Goal: Entertainment & Leisure: Browse casually

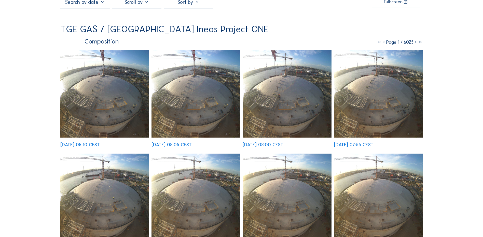
scroll to position [25, 0]
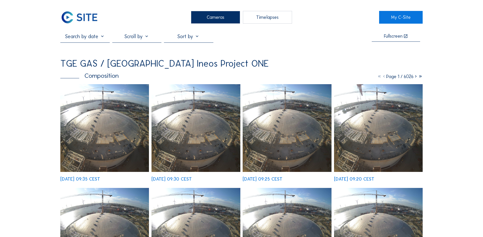
click at [100, 123] on img at bounding box center [104, 128] width 89 height 88
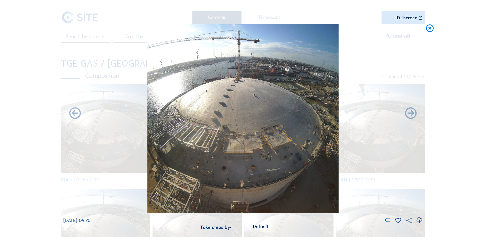
click at [418, 219] on icon at bounding box center [419, 220] width 7 height 8
click at [418, 221] on icon at bounding box center [419, 220] width 7 height 8
click at [462, 50] on div "Scroll to travel through time | Press 'Alt' Button + Scroll to Zoom | Click and…" at bounding box center [243, 118] width 486 height 237
click at [429, 29] on icon at bounding box center [430, 28] width 9 height 9
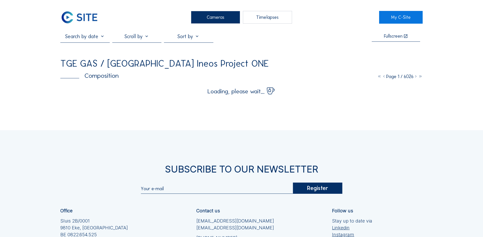
click at [211, 16] on div "Cameras" at bounding box center [215, 17] width 49 height 13
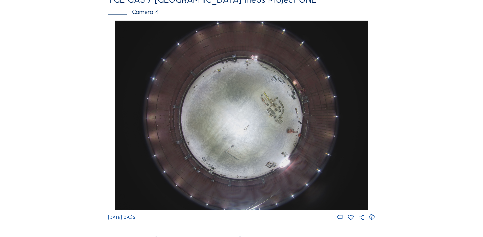
scroll to position [458, 0]
click at [268, 121] on img at bounding box center [241, 115] width 253 height 190
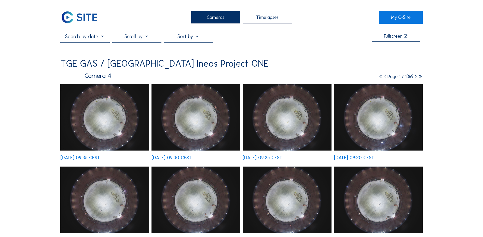
click at [105, 117] on img at bounding box center [104, 117] width 89 height 66
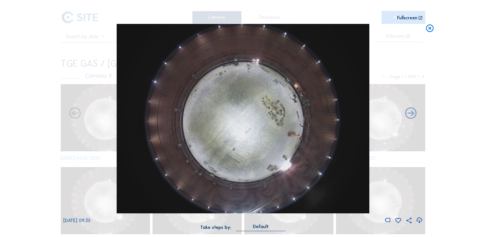
click at [420, 221] on icon at bounding box center [419, 220] width 7 height 8
click at [436, 92] on div "Scroll to travel through time | Press 'Alt' Button + Scroll to Zoom | Click and…" at bounding box center [243, 118] width 486 height 237
click at [430, 29] on icon at bounding box center [430, 28] width 9 height 9
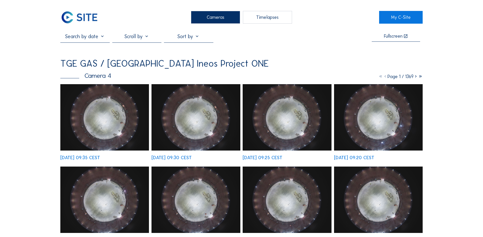
click at [218, 15] on div "Cameras" at bounding box center [215, 17] width 49 height 13
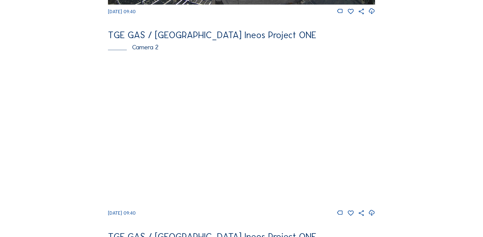
scroll to position [229, 0]
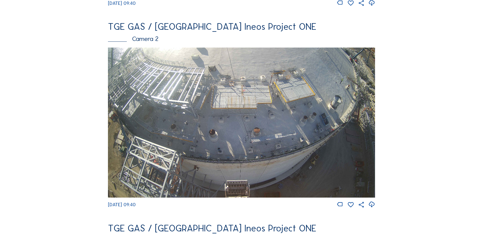
click at [358, 70] on img at bounding box center [241, 123] width 267 height 150
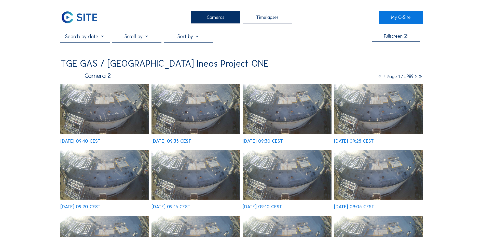
click at [109, 123] on img at bounding box center [104, 109] width 89 height 50
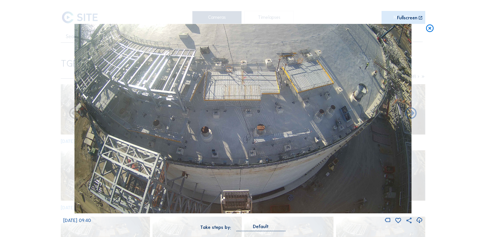
click at [420, 220] on icon at bounding box center [419, 220] width 7 height 8
drag, startPoint x: 434, startPoint y: 79, endPoint x: 432, endPoint y: 71, distance: 8.9
click at [434, 79] on div "Scroll to travel through time | Press 'Alt' Button + Scroll to Zoom | Click and…" at bounding box center [243, 118] width 486 height 237
click at [430, 29] on icon at bounding box center [430, 28] width 9 height 9
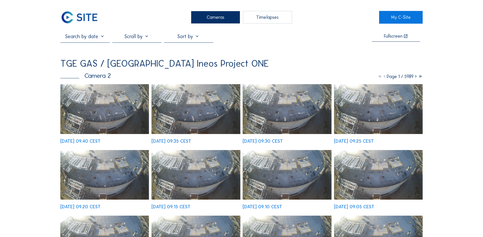
click at [233, 16] on div "Cameras" at bounding box center [215, 17] width 49 height 13
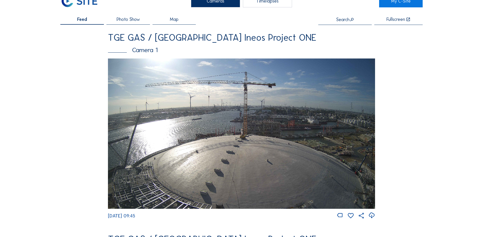
scroll to position [25, 0]
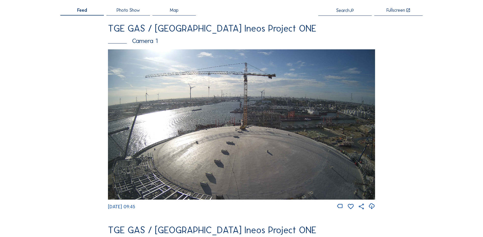
click at [374, 209] on icon at bounding box center [371, 206] width 7 height 8
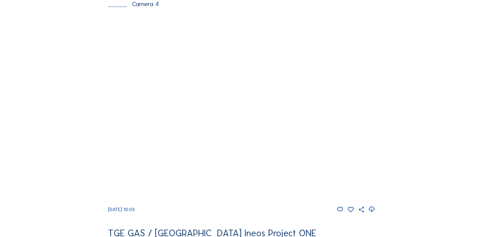
scroll to position [483, 0]
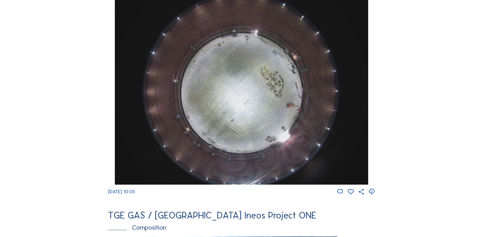
click at [254, 81] on img at bounding box center [241, 90] width 253 height 190
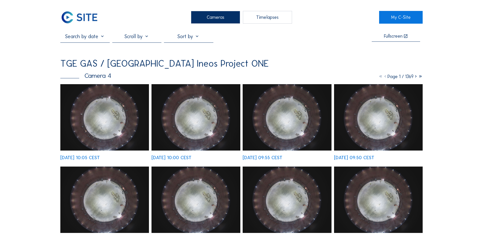
click at [100, 130] on img at bounding box center [104, 117] width 89 height 66
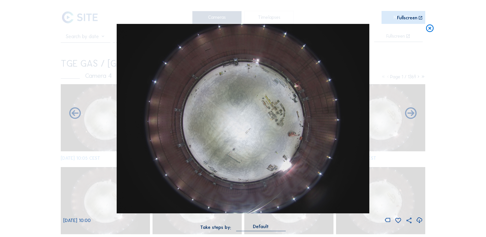
click at [432, 28] on icon at bounding box center [430, 28] width 9 height 9
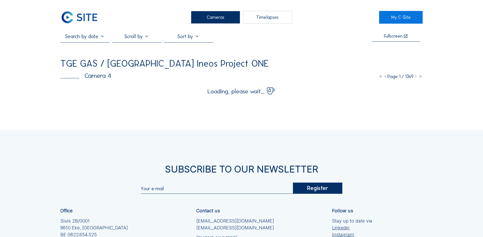
drag, startPoint x: 210, startPoint y: 20, endPoint x: 225, endPoint y: 31, distance: 18.7
click at [210, 20] on div "Cameras" at bounding box center [215, 17] width 49 height 13
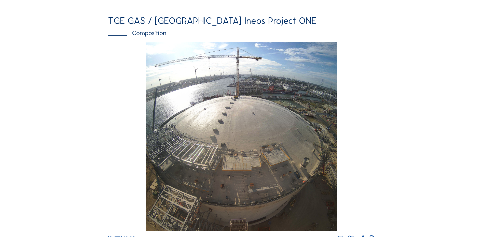
scroll to position [687, 0]
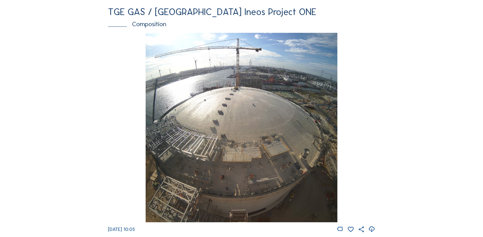
click at [375, 106] on div "Fr 29 Aug 2025 10:05" at bounding box center [241, 133] width 267 height 200
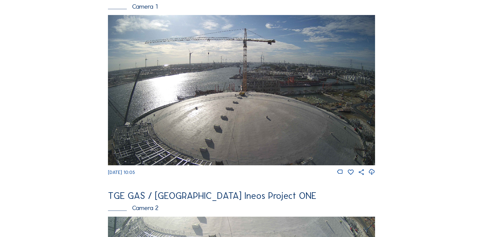
scroll to position [51, 0]
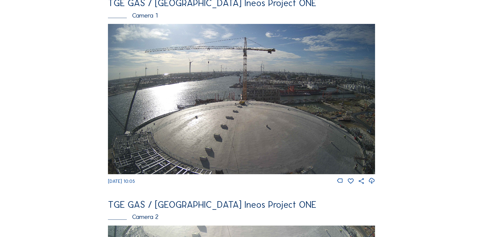
click at [151, 14] on div "Camera 1" at bounding box center [241, 15] width 267 height 6
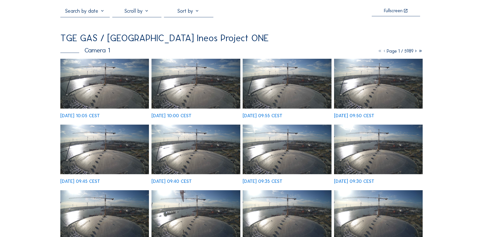
scroll to position [51, 0]
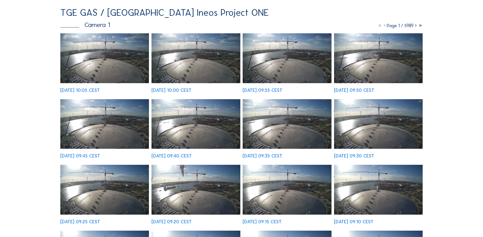
click at [450, 134] on div "Cameras Timelapses My C-Site Fullscreen TGE GAS / Antwerpen Ineos Project ONE C…" at bounding box center [241, 231] width 483 height 564
